Goal: Transaction & Acquisition: Obtain resource

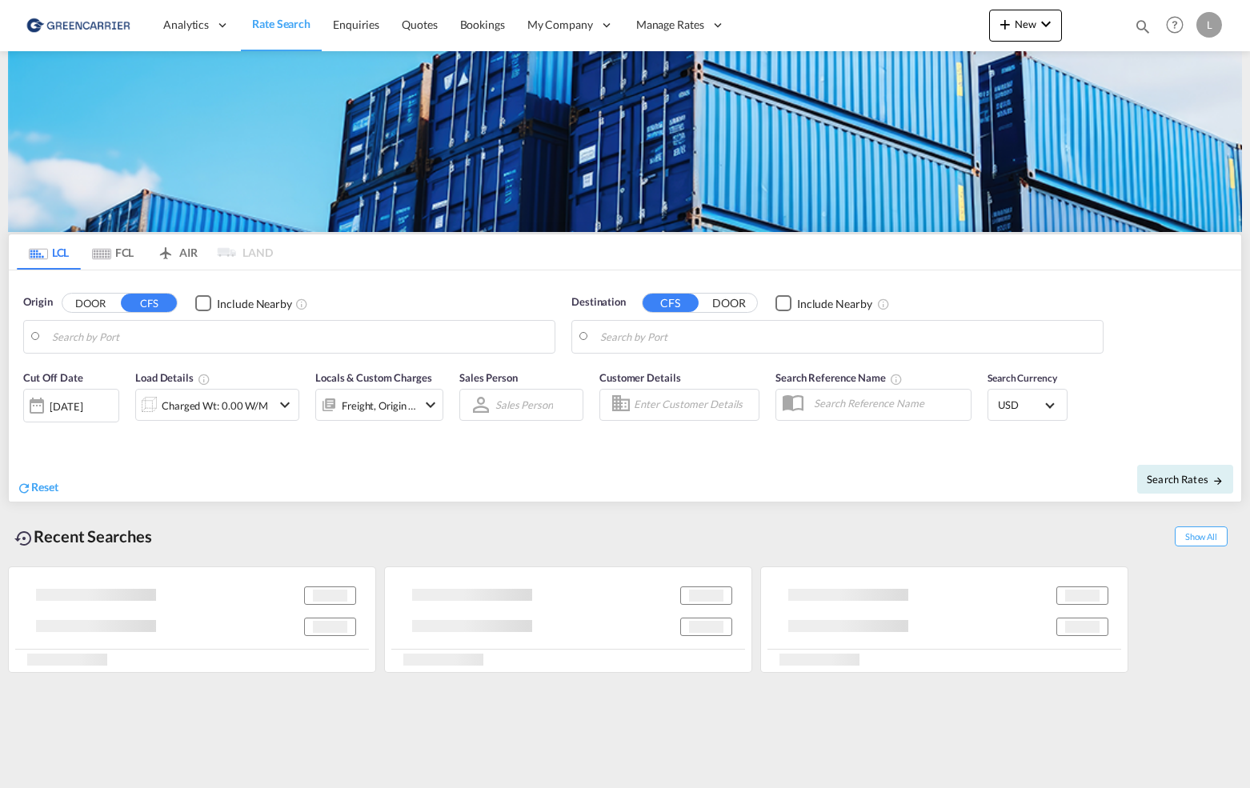
type input "[GEOGRAPHIC_DATA], NOOSL"
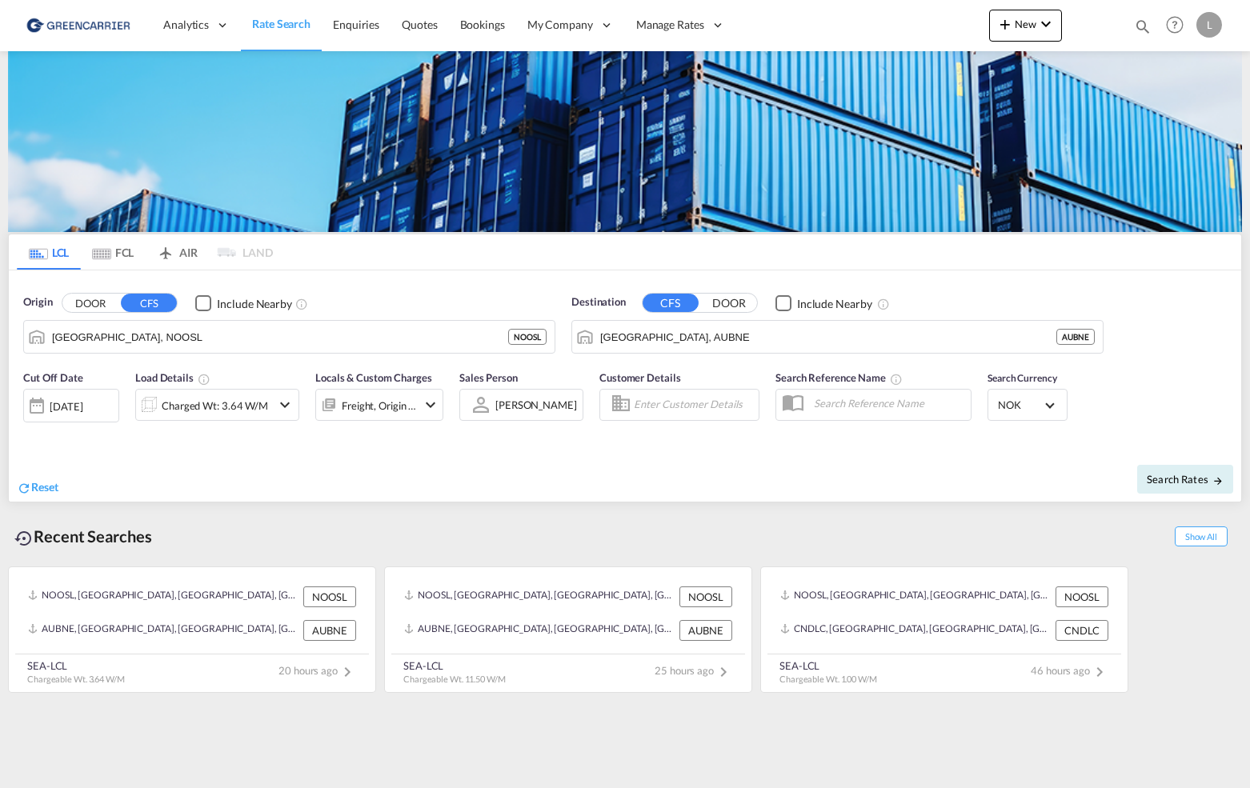
click at [702, 362] on div "Customer Details" at bounding box center [679, 402] width 176 height 80
click at [697, 346] on input "[GEOGRAPHIC_DATA], AUBNE" at bounding box center [828, 337] width 456 height 24
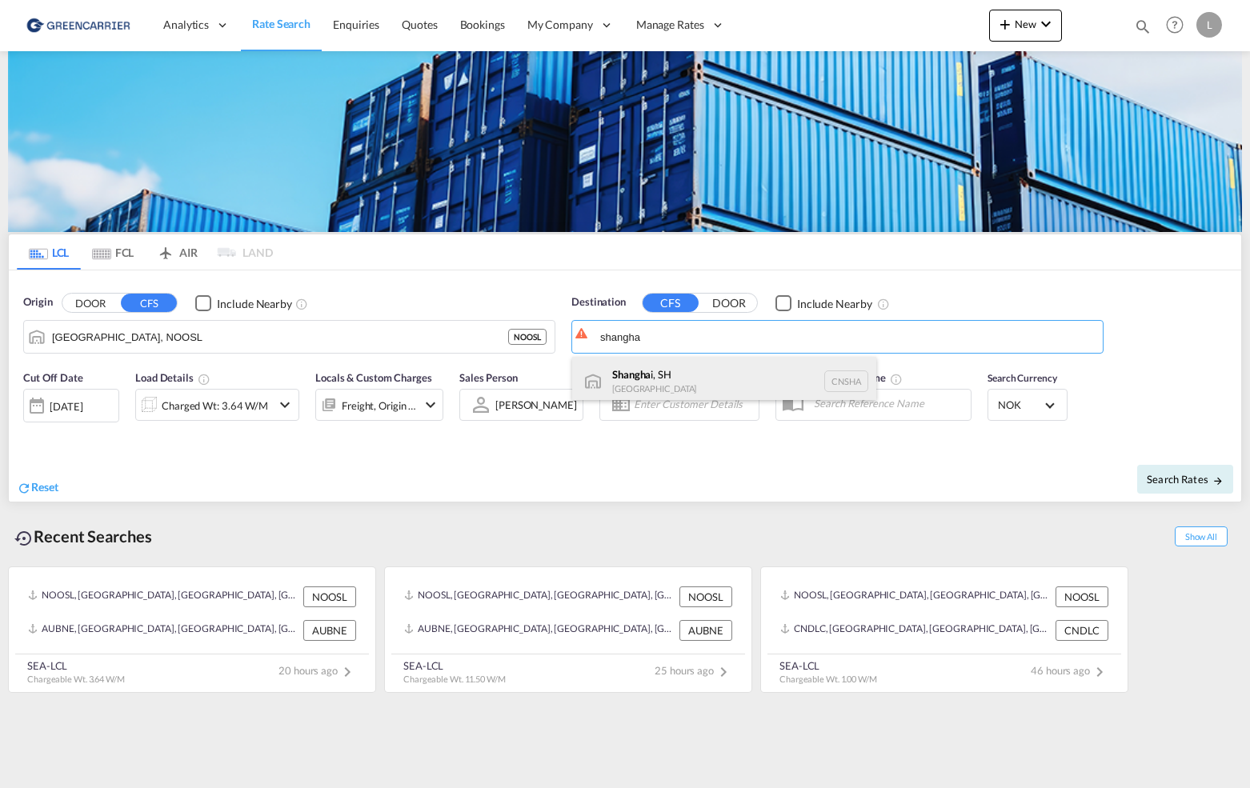
click at [715, 370] on div "Shangha i, SH [GEOGRAPHIC_DATA] [GEOGRAPHIC_DATA]" at bounding box center [724, 381] width 304 height 48
type input "[GEOGRAPHIC_DATA], SH, CNSHA"
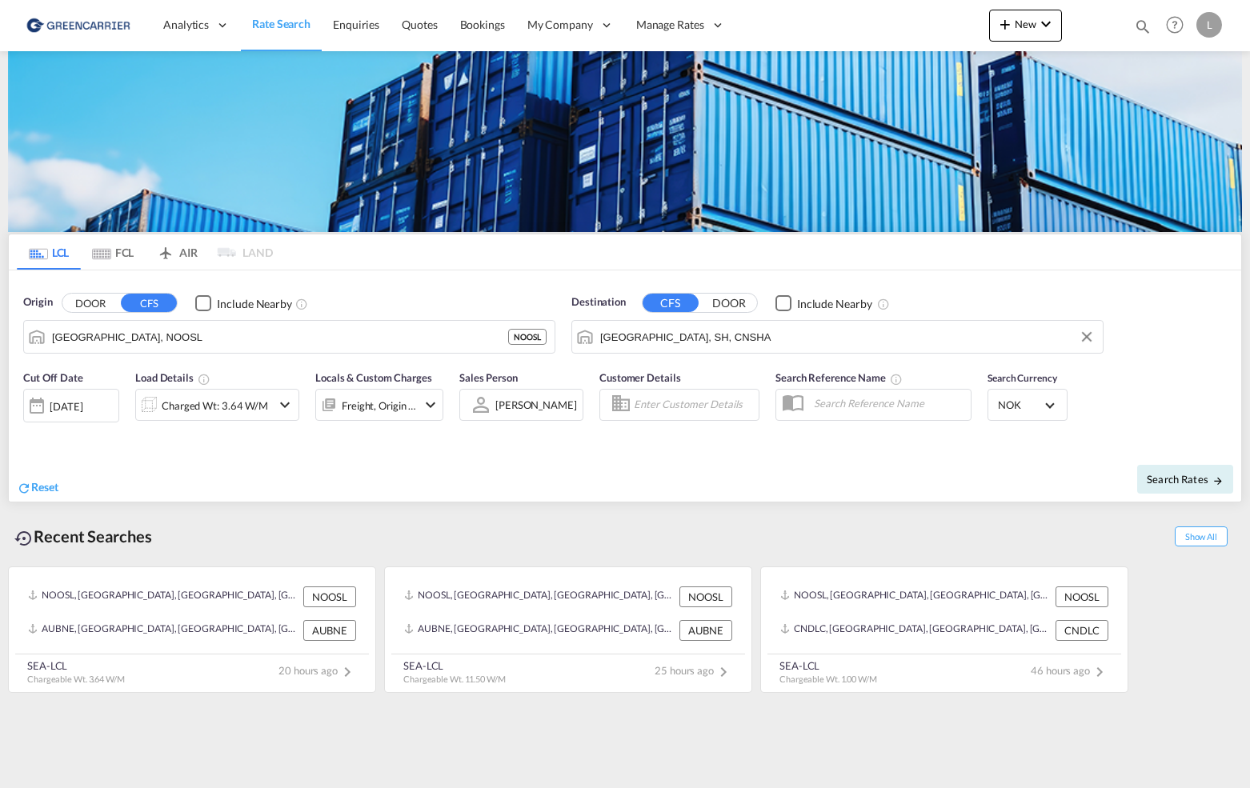
click at [230, 407] on div "Charged Wt: 3.64 W/M" at bounding box center [215, 406] width 106 height 22
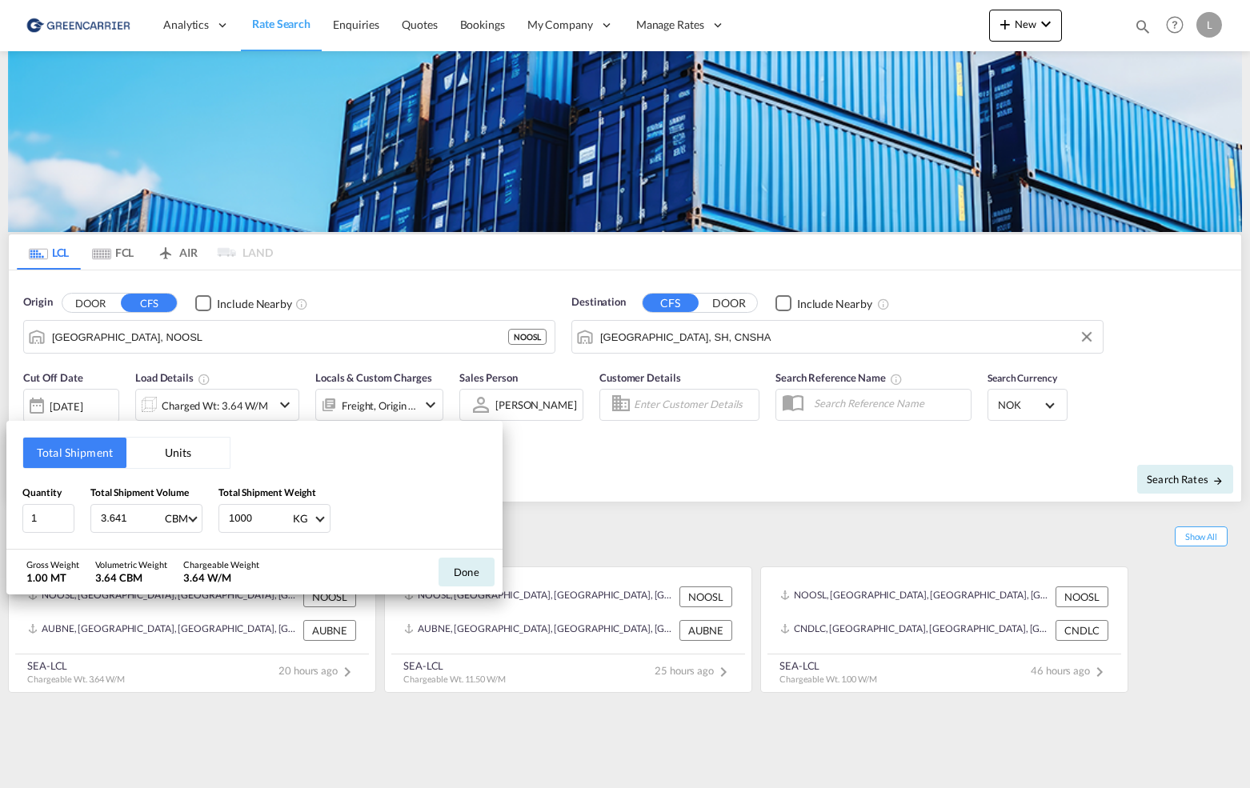
drag, startPoint x: 123, startPoint y: 519, endPoint x: -68, endPoint y: 503, distance: 191.9
click at [0, 503] on html "Analytics Reports Dashboard Rate Search Enquiries Quotes" at bounding box center [625, 394] width 1250 height 788
type input "1"
type input "0.706"
type input "133"
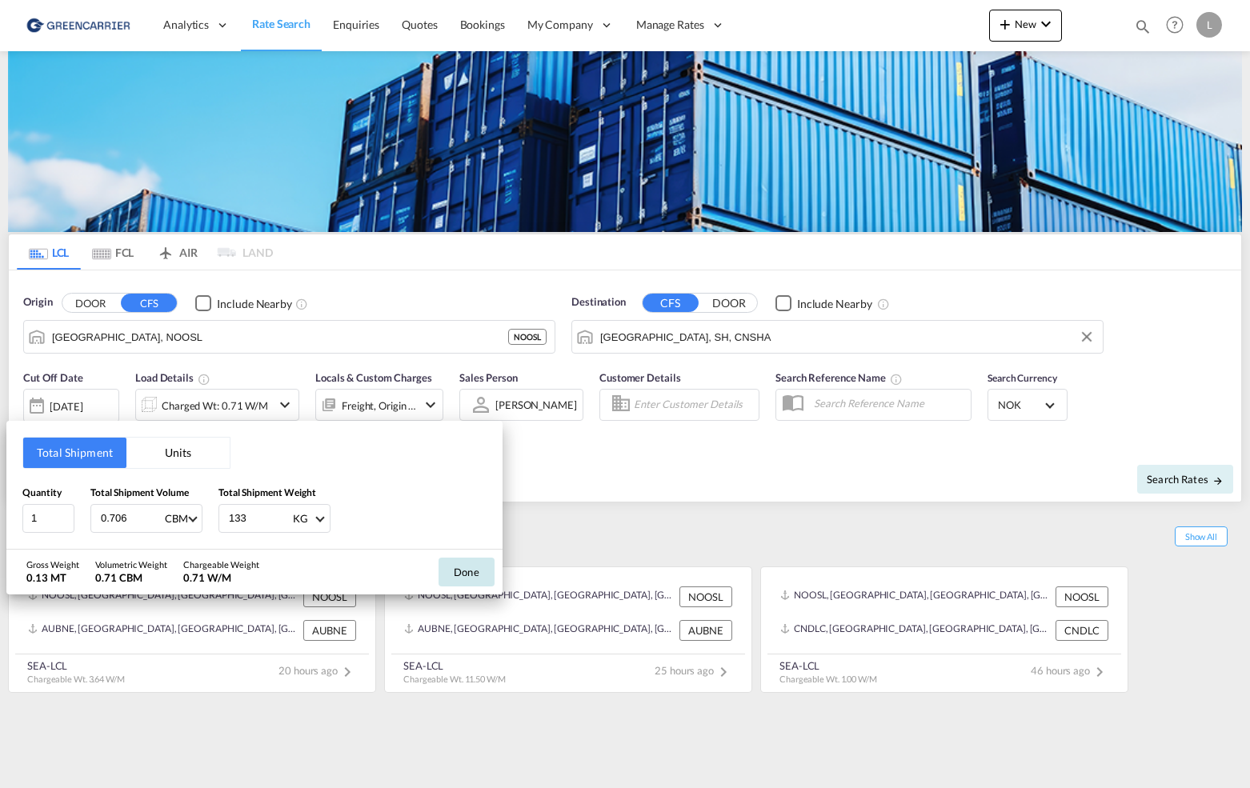
click at [464, 567] on button "Done" at bounding box center [467, 572] width 56 height 29
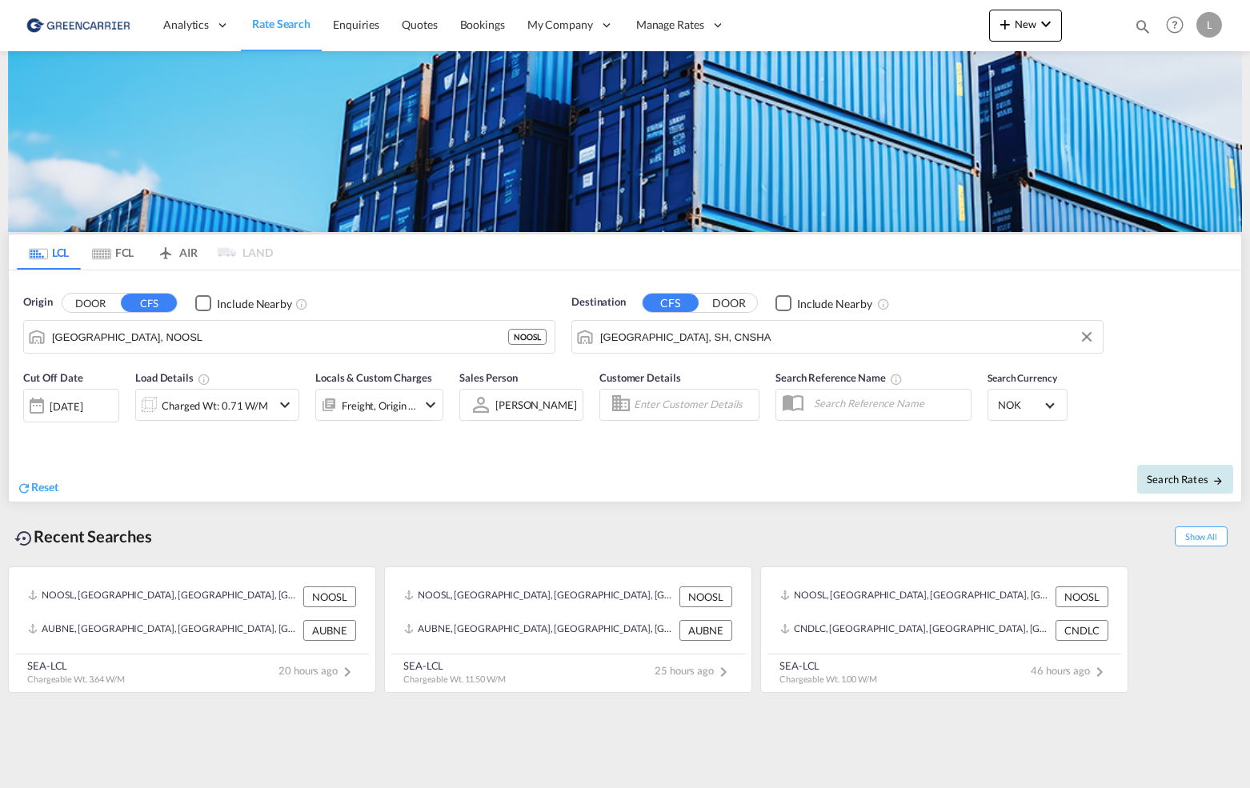
click at [1199, 481] on span "Search Rates" at bounding box center [1185, 479] width 77 height 13
type input "NOOSL to CNSHA / [DATE]"
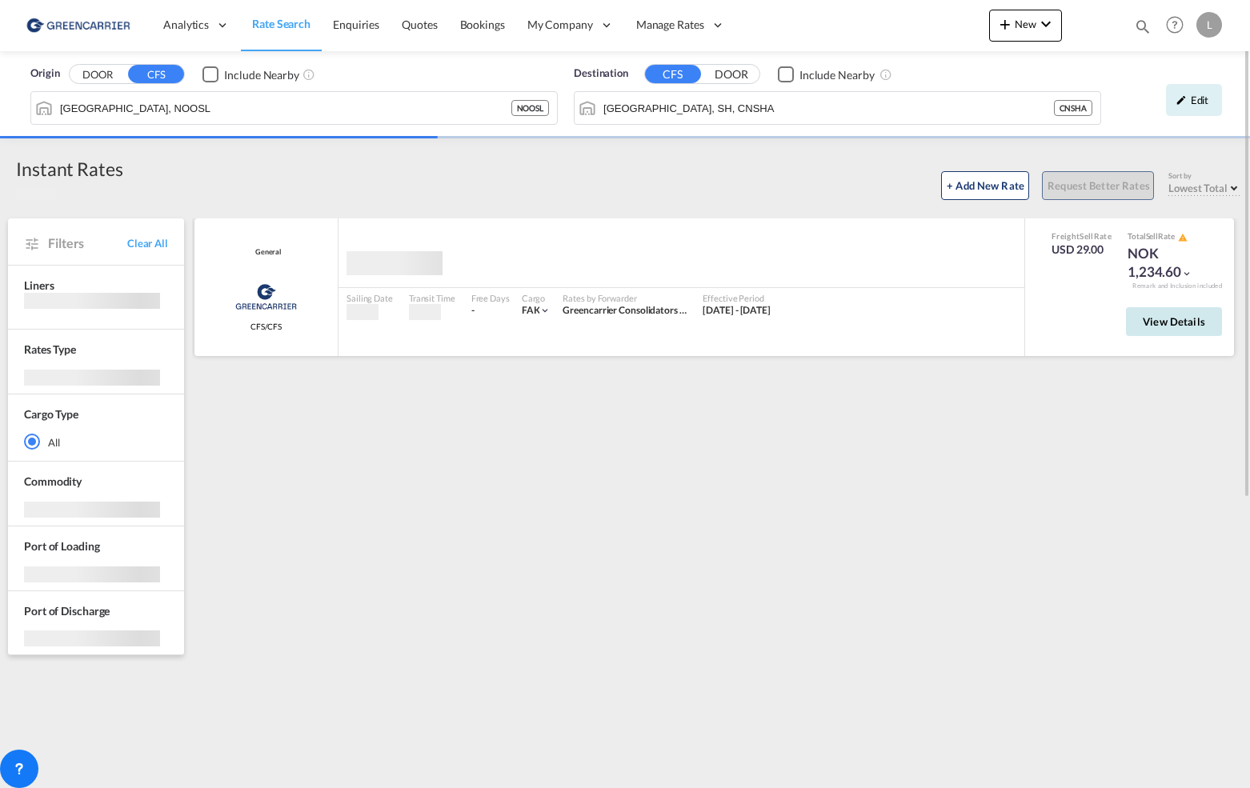
click at [1156, 331] on button "View Details" at bounding box center [1174, 321] width 96 height 29
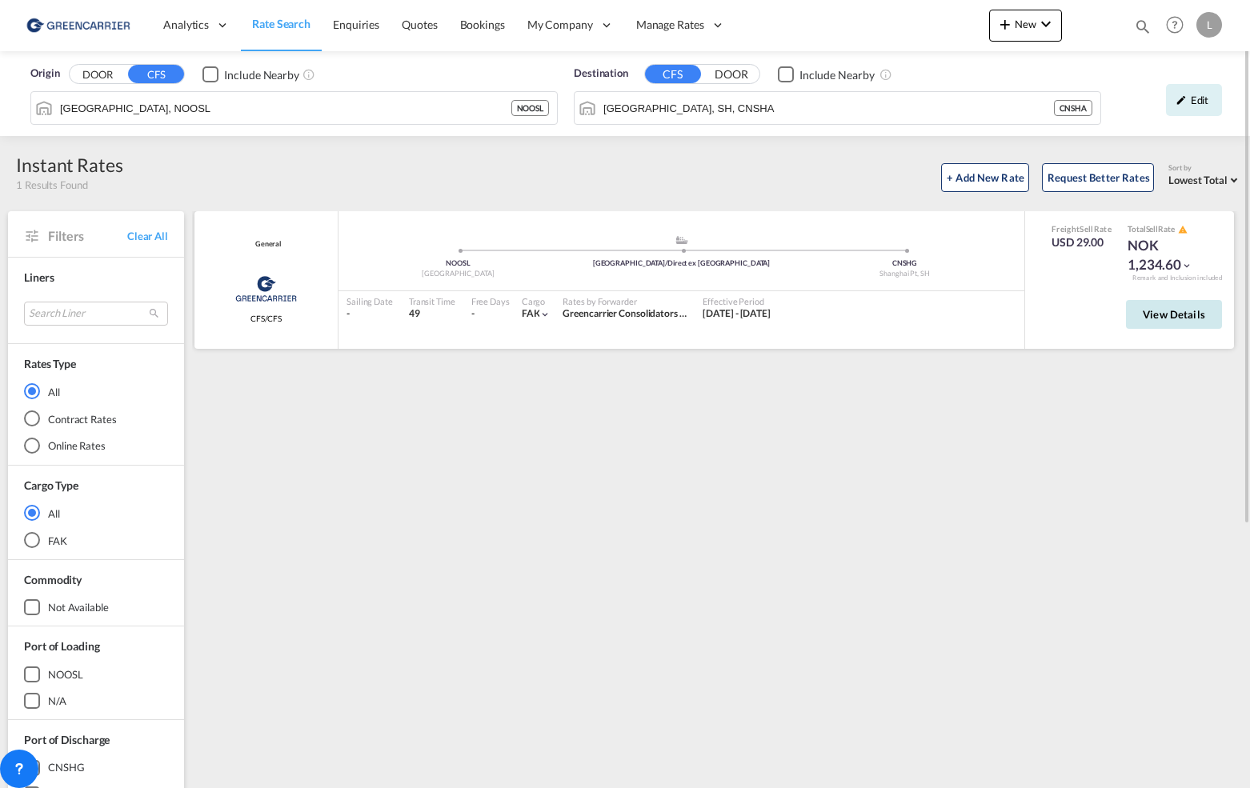
click at [1188, 325] on button "View Details" at bounding box center [1174, 314] width 96 height 29
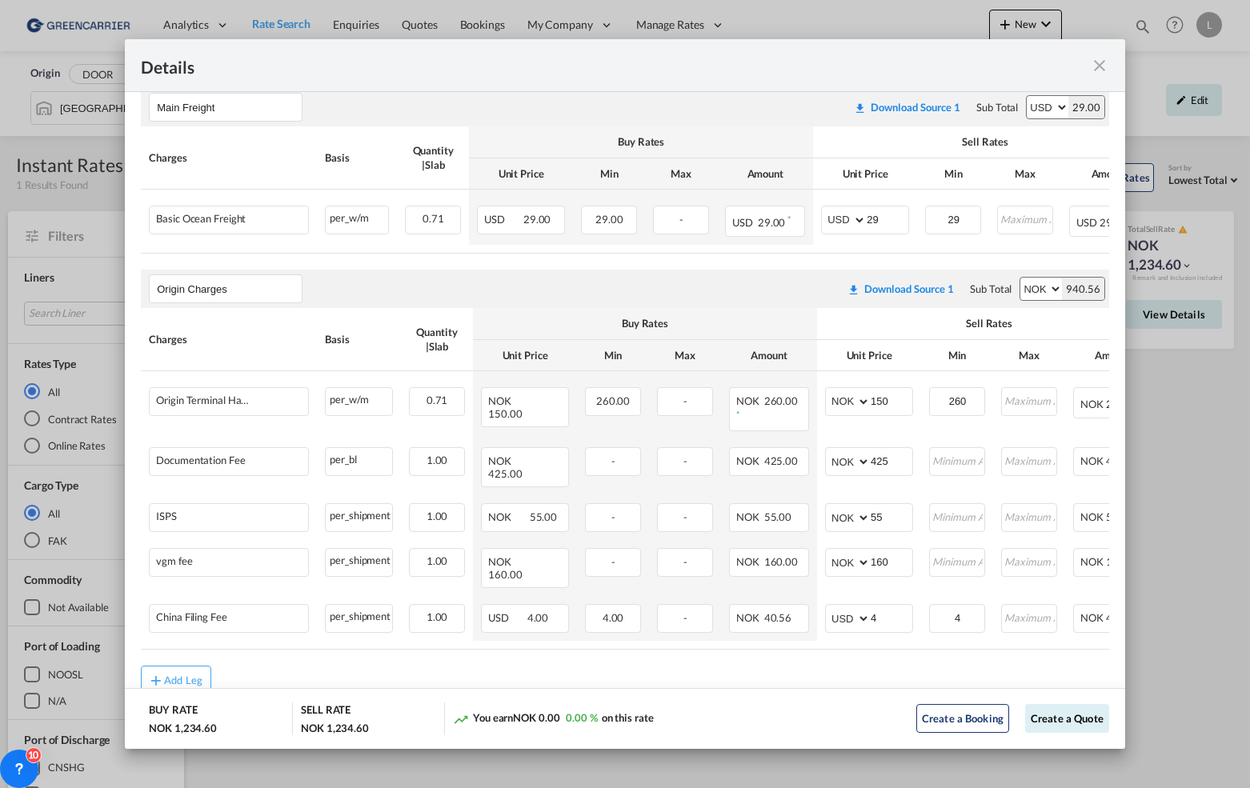
scroll to position [311, 0]
